Goal: Navigation & Orientation: Find specific page/section

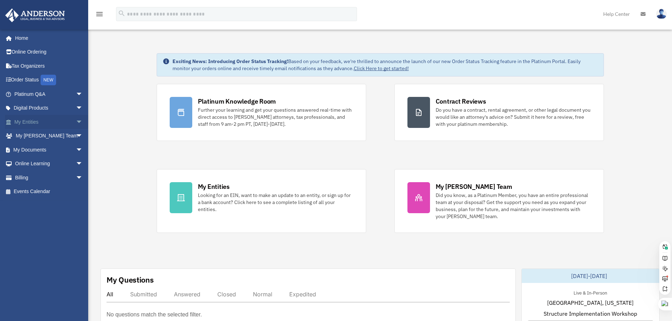
click at [76, 122] on span "arrow_drop_down" at bounding box center [83, 122] width 14 height 14
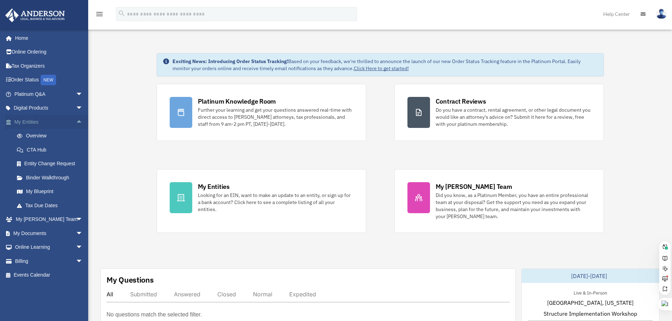
click at [76, 122] on span "arrow_drop_up" at bounding box center [83, 122] width 14 height 14
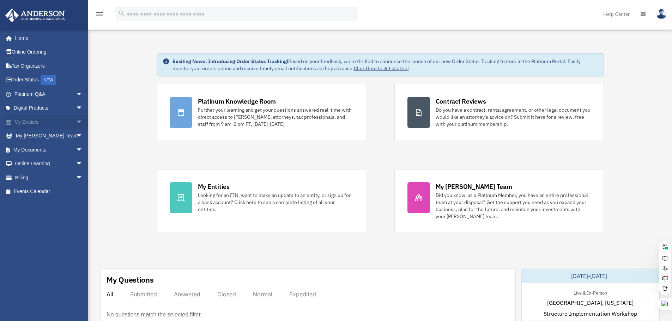
click at [76, 121] on span "arrow_drop_down" at bounding box center [83, 122] width 14 height 14
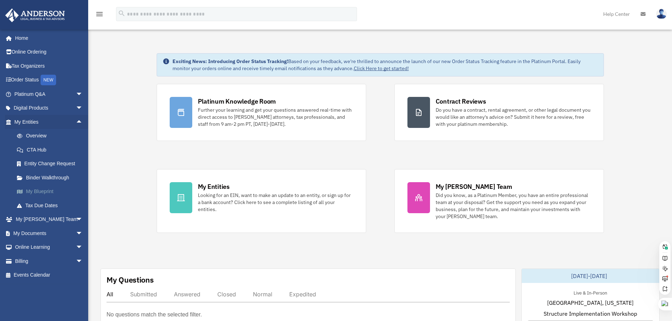
click at [43, 192] on link "My Blueprint" at bounding box center [52, 192] width 84 height 14
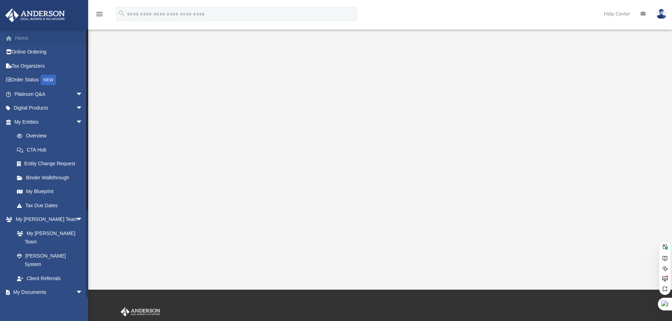
scroll to position [68, 0]
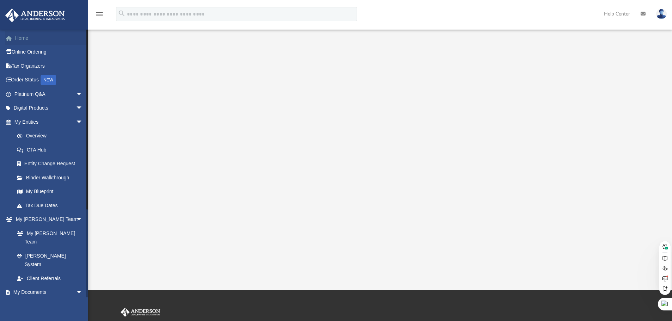
click at [30, 39] on link "Home" at bounding box center [49, 38] width 89 height 14
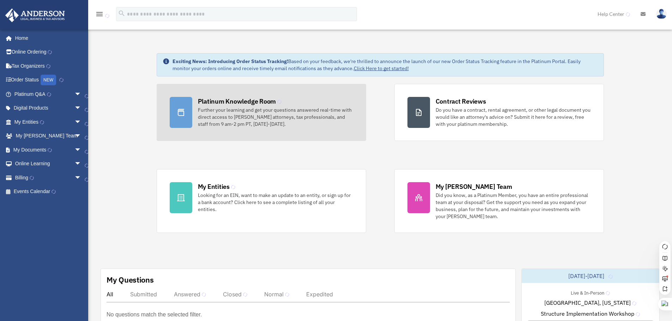
click at [248, 109] on div "Further your learning and get your questions answered real-time with direct acc…" at bounding box center [275, 117] width 155 height 21
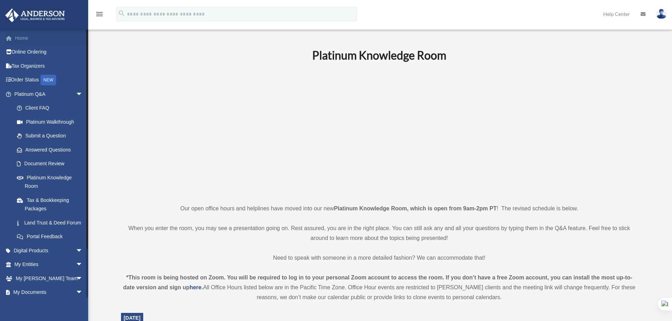
click at [28, 41] on link "Home" at bounding box center [49, 38] width 89 height 14
